Goal: Information Seeking & Learning: Learn about a topic

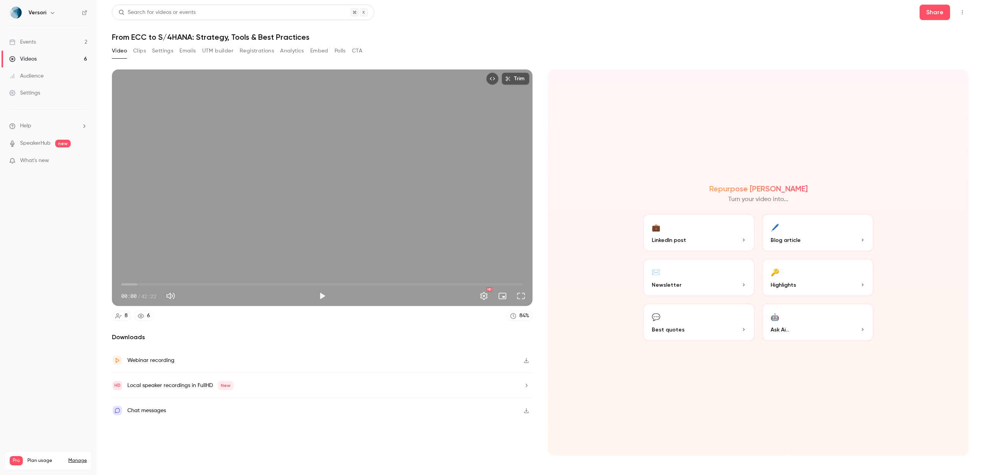
click at [144, 49] on button "Clips" at bounding box center [139, 51] width 13 height 12
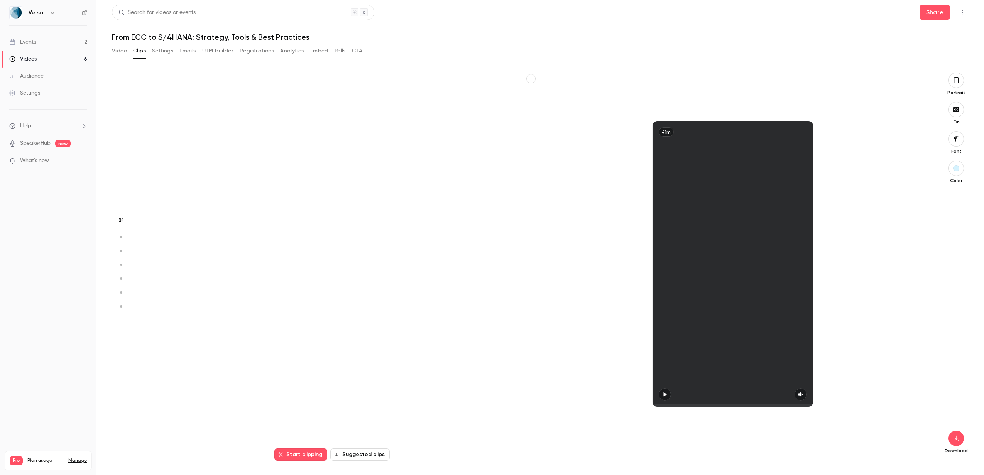
click at [117, 52] on button "Video" at bounding box center [119, 51] width 15 height 12
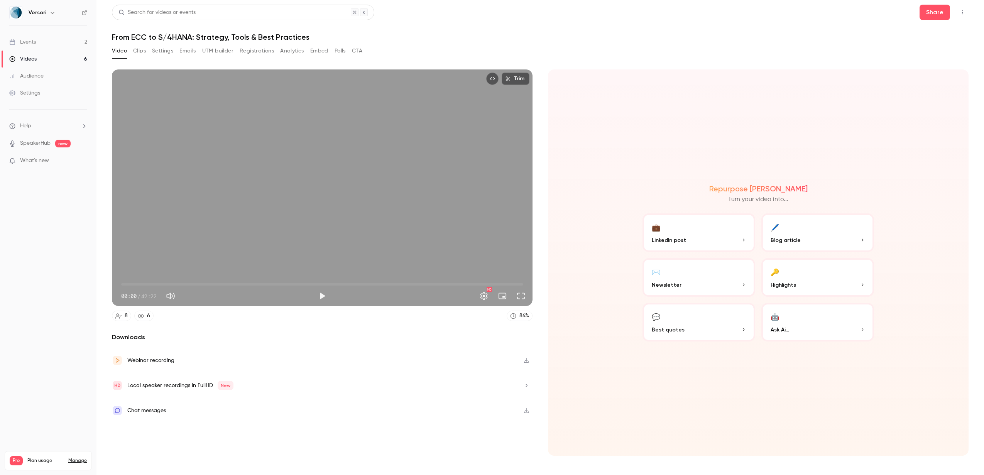
click at [791, 227] on button "🖊️ Blog article" at bounding box center [817, 232] width 113 height 39
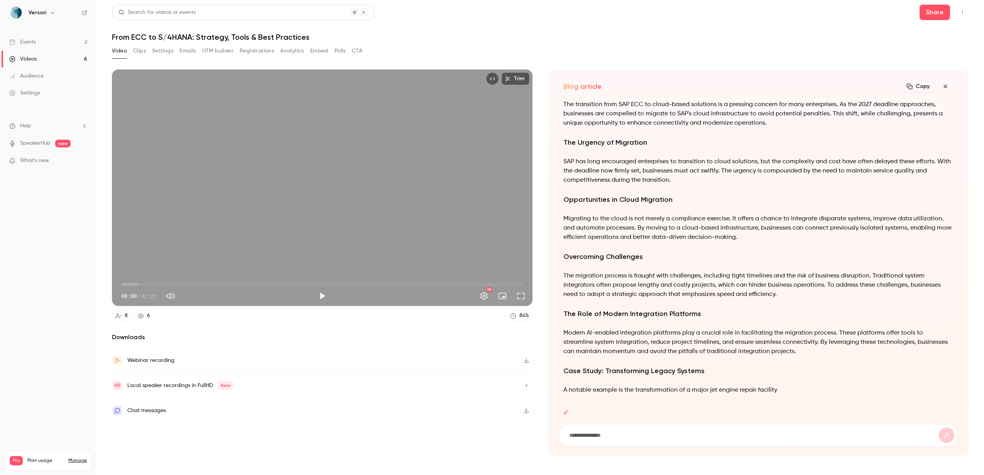
drag, startPoint x: 894, startPoint y: 103, endPoint x: 706, endPoint y: 102, distance: 188.3
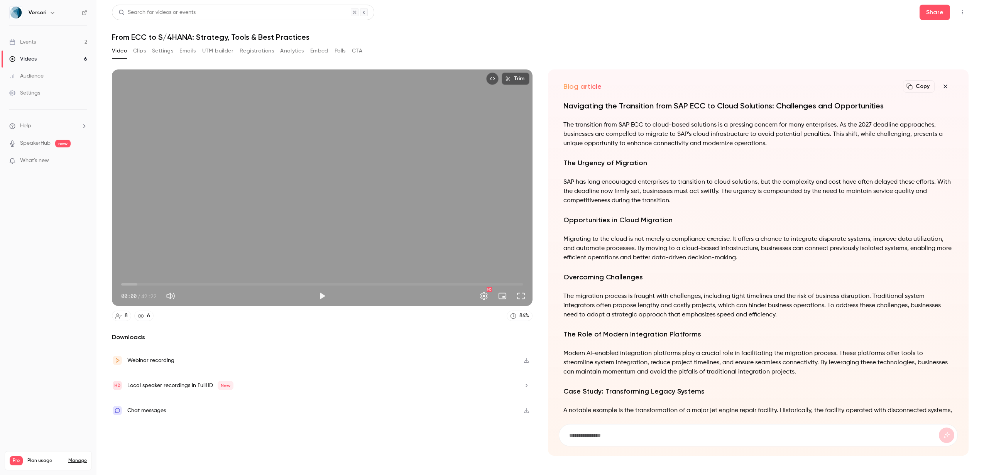
scroll to position [-104, 0]
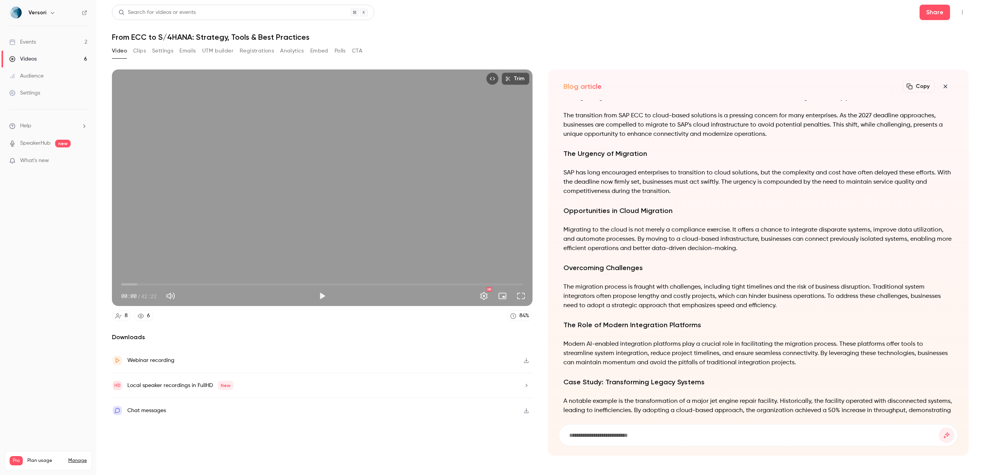
drag, startPoint x: 564, startPoint y: 106, endPoint x: 884, endPoint y: 105, distance: 319.9
drag, startPoint x: 885, startPoint y: 107, endPoint x: 565, endPoint y: 107, distance: 319.9
click at [565, 102] on h1 "Navigating the Transition from SAP ECC to Cloud Solutions: Challenges and Oppor…" at bounding box center [758, 96] width 390 height 11
copy h1 "Navigating the Transition from SAP ECC to Cloud Solutions: Challenges and Oppor…"
click at [580, 168] on div "Navigating the Transition from SAP ECC to Cloud Solutions: Challenges and Oppor…" at bounding box center [758, 305] width 390 height 428
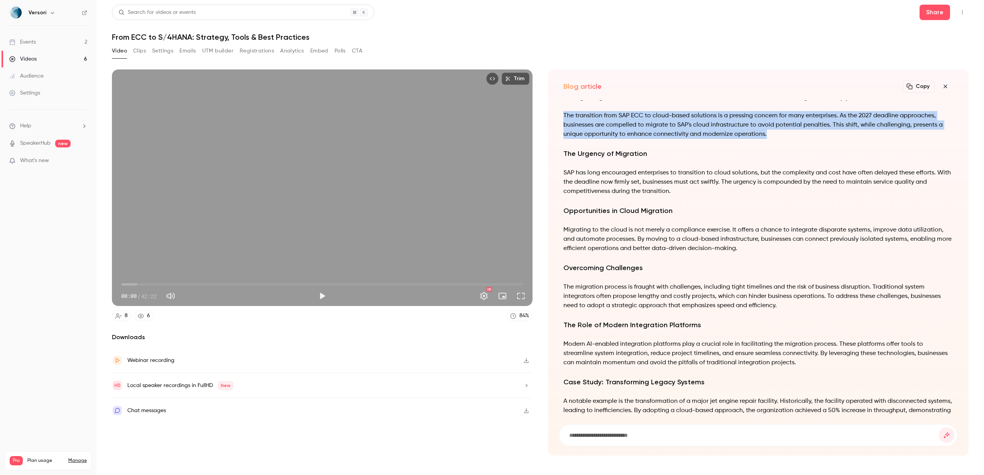
drag, startPoint x: 563, startPoint y: 125, endPoint x: 769, endPoint y: 143, distance: 207.2
click at [769, 139] on p "The transition from SAP ECC to cloud-based solutions is a pressing concern for …" at bounding box center [758, 125] width 390 height 28
copy p "The transition from SAP ECC to cloud-based solutions is a pressing concern for …"
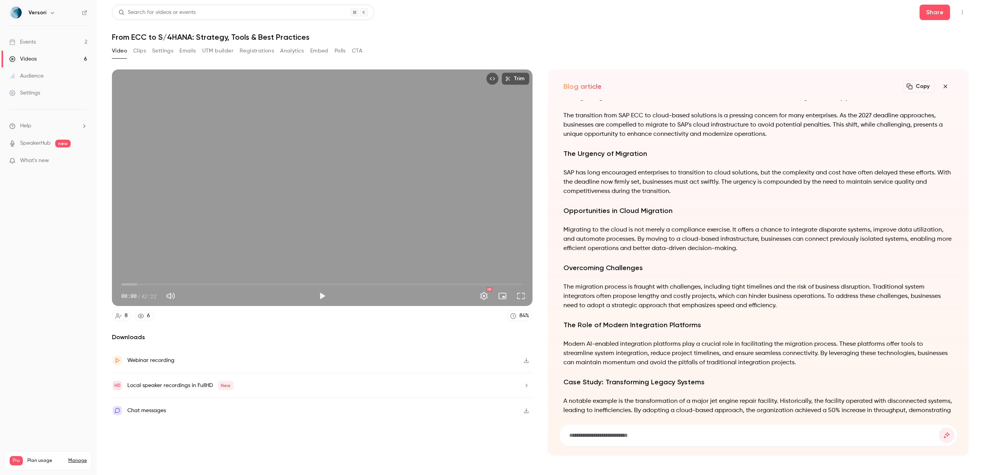
click at [584, 214] on div "Navigating the Transition from SAP ECC to Cloud Solutions: Challenges and Oppor…" at bounding box center [758, 305] width 390 height 428
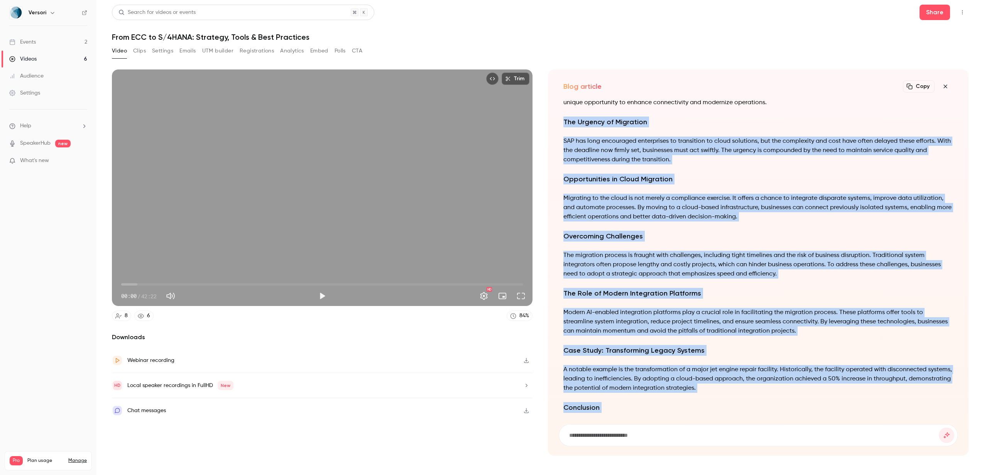
scroll to position [0, 0]
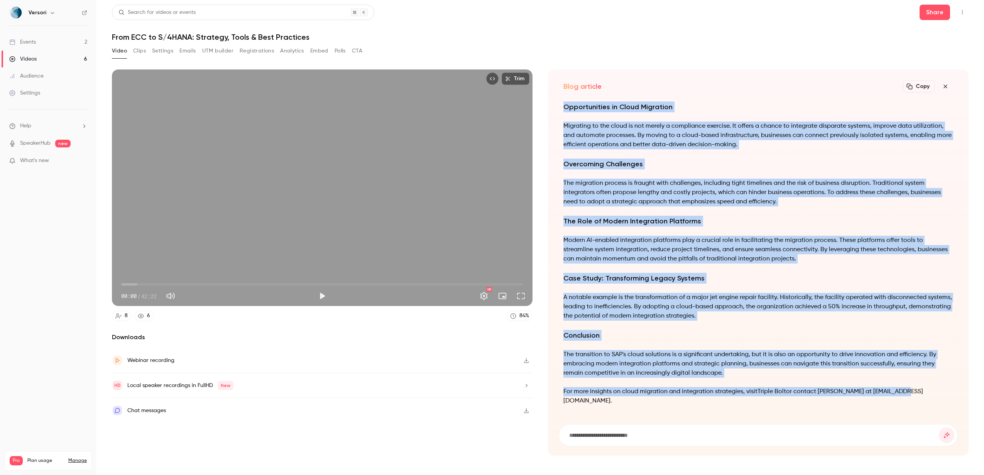
drag, startPoint x: 563, startPoint y: 161, endPoint x: 548, endPoint y: 412, distance: 251.6
click at [548, 412] on div "Blog article Copy Turn your video into... Navigating the Transition from SAP EC…" at bounding box center [758, 262] width 421 height 386
copy div "The Urgency of Migration SAP has long encouraged enterprises to transition to c…"
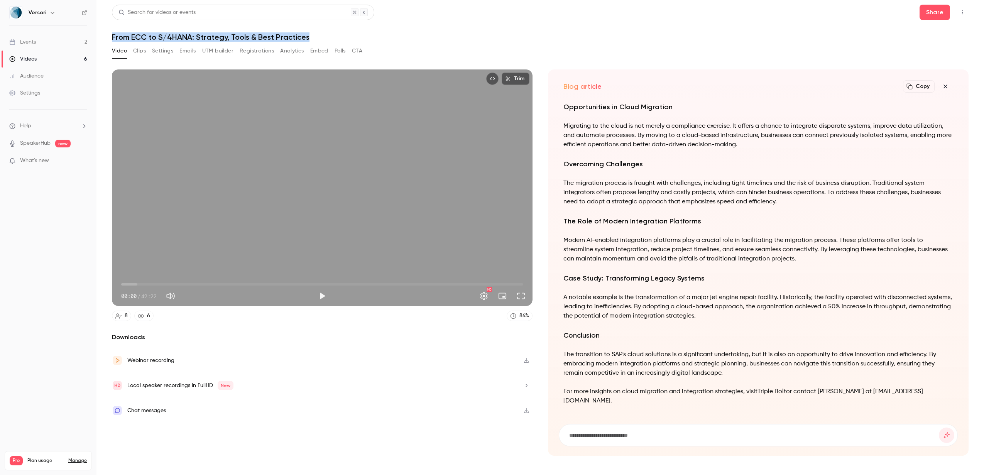
drag, startPoint x: 112, startPoint y: 35, endPoint x: 309, endPoint y: 37, distance: 197.6
click at [309, 37] on h1 "From ECC to S/4HANA: Strategy, Tools & Best Practices" at bounding box center [540, 36] width 857 height 9
copy h1 "From ECC to S/4HANA: Strategy, Tools & Best Practices"
click at [943, 89] on icon "button" at bounding box center [945, 86] width 9 height 6
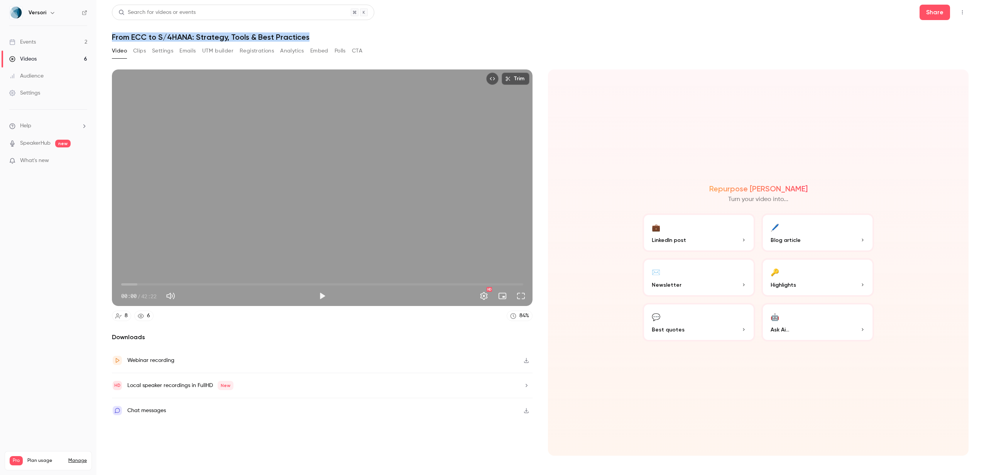
click at [816, 273] on button "🔑 Highlights" at bounding box center [817, 277] width 113 height 39
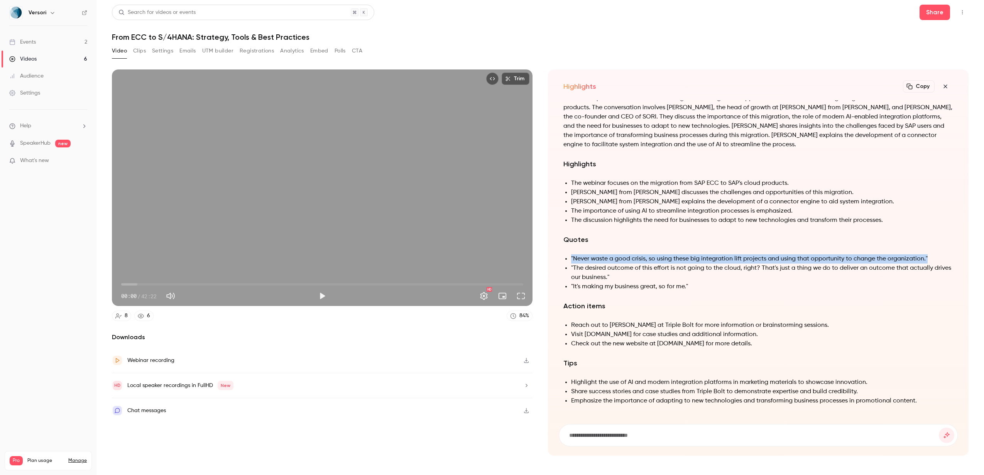
drag, startPoint x: 931, startPoint y: 254, endPoint x: 569, endPoint y: 260, distance: 362.4
click at [569, 260] on ul ""Never waste a good crisis, so using these big integration lift projects and us…" at bounding box center [758, 272] width 390 height 37
copy li ""Never waste a good crisis, so using these big integration lift projects and us…"
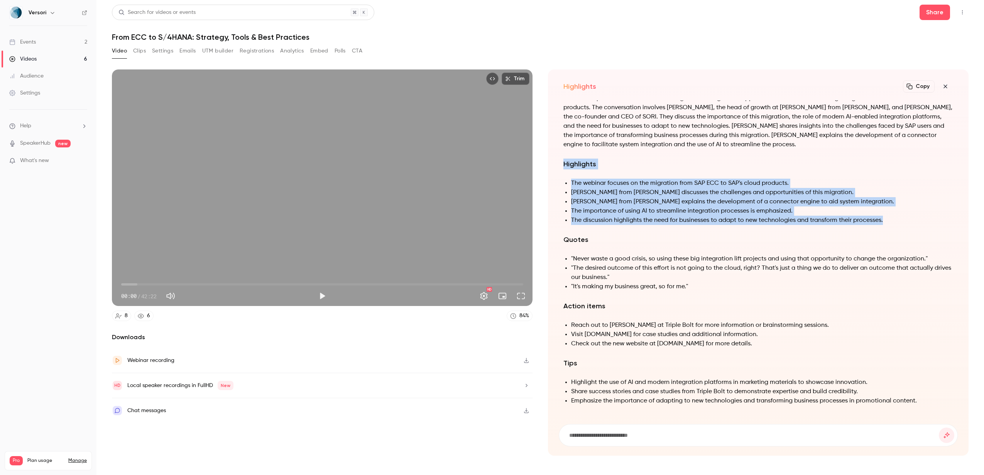
drag, startPoint x: 565, startPoint y: 165, endPoint x: 910, endPoint y: 216, distance: 349.1
click at [910, 216] on div "Summary The transcript is from a webinar discussing the challenges and opportun…" at bounding box center [758, 244] width 390 height 341
copy div "Highlights The webinar focuses on the migration from SAP ECC to SAP's cloud pro…"
